Goal: Transaction & Acquisition: Download file/media

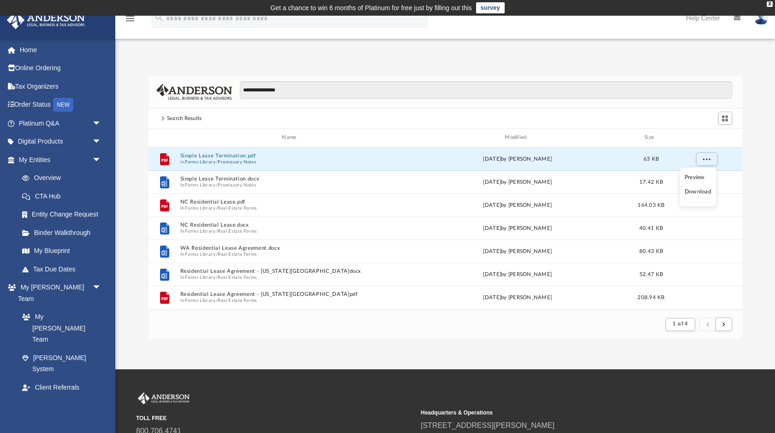
scroll to position [181, 594]
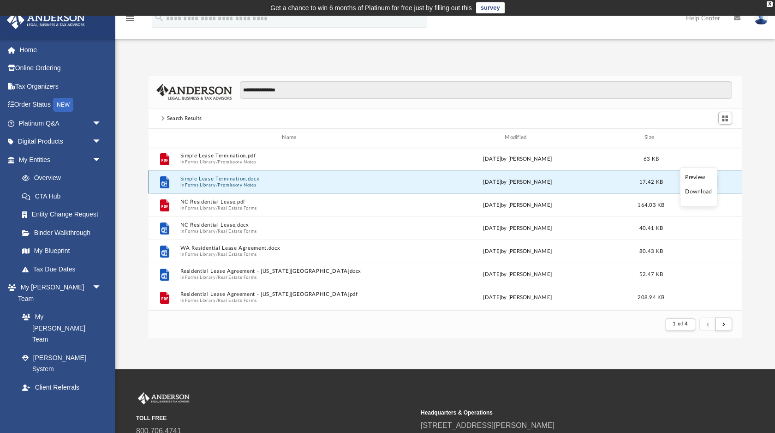
click at [227, 178] on button "Simple Lease Termination.docx" at bounding box center [291, 179] width 222 height 6
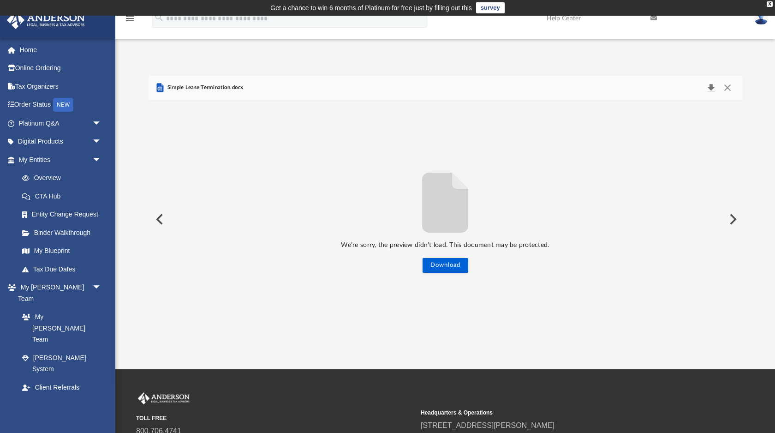
click at [708, 88] on button "Download" at bounding box center [711, 87] width 17 height 13
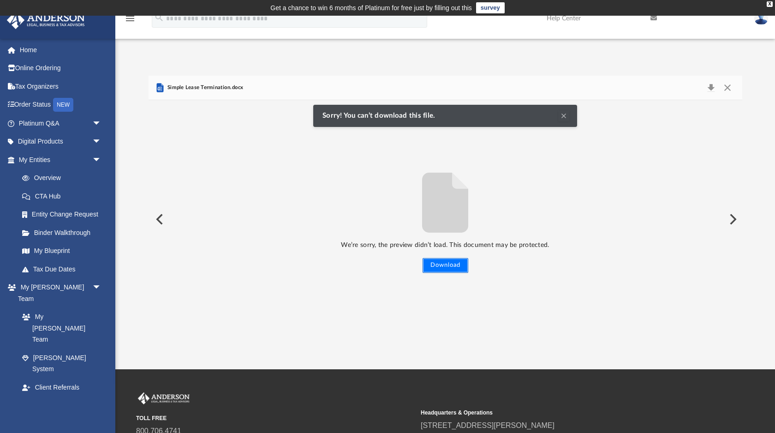
click at [452, 266] on button "Download" at bounding box center [446, 265] width 46 height 15
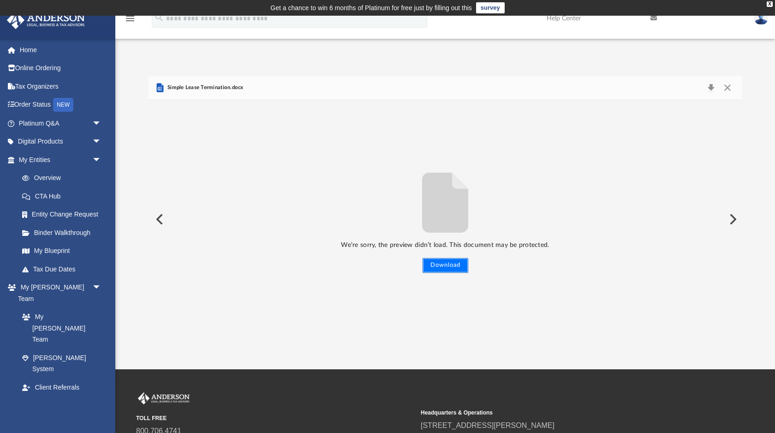
click at [452, 266] on button "Download" at bounding box center [446, 265] width 46 height 15
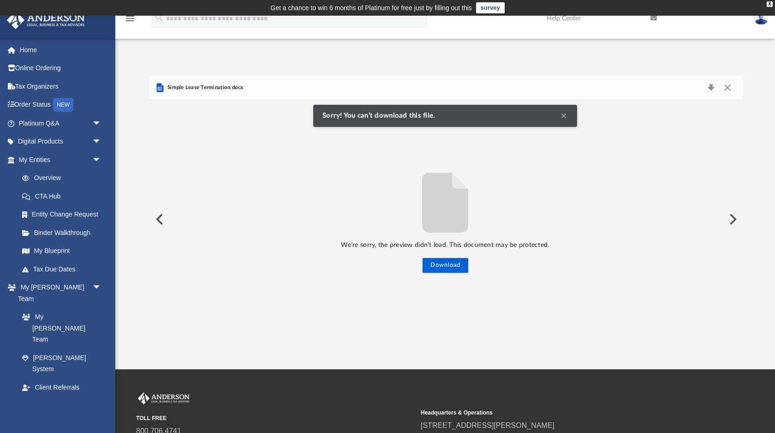
click at [212, 90] on span "Simple Lease Termination.docx" at bounding box center [205, 87] width 78 height 8
click at [726, 88] on button "Close" at bounding box center [727, 87] width 17 height 13
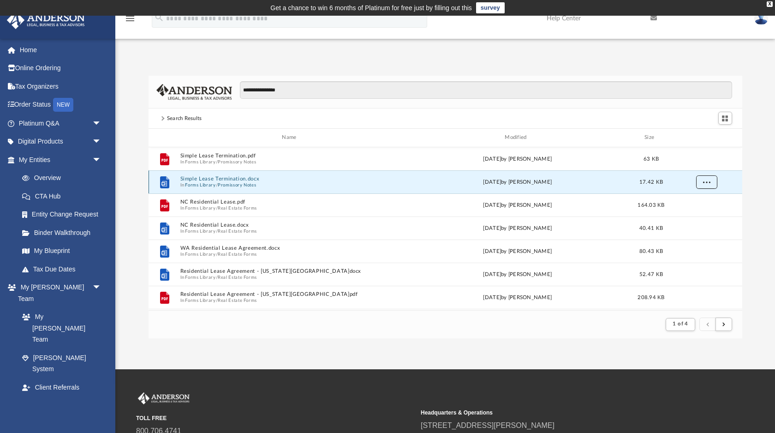
click at [709, 182] on span "More options" at bounding box center [705, 181] width 7 height 5
click at [697, 215] on li "Download" at bounding box center [697, 215] width 27 height 10
click at [708, 183] on span "More options" at bounding box center [705, 181] width 7 height 5
click at [697, 200] on li "Preview" at bounding box center [697, 201] width 27 height 10
